Goal: Use online tool/utility: Utilize a website feature to perform a specific function

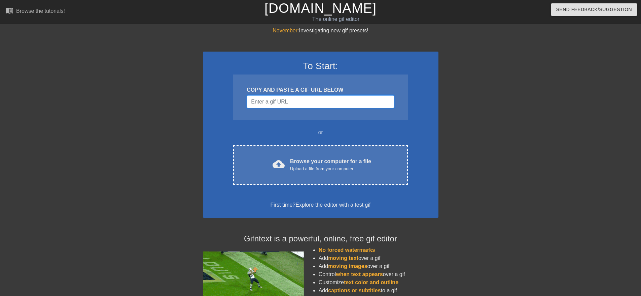
click at [284, 99] on input "Username" at bounding box center [320, 101] width 147 height 13
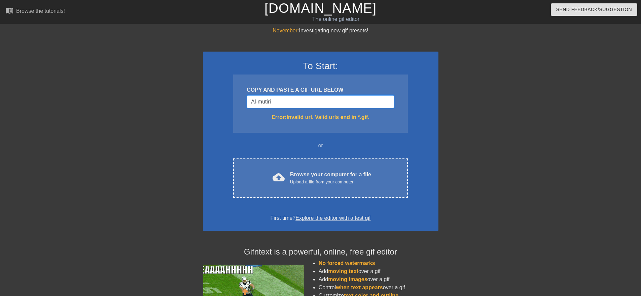
type input "Al-mutiri"
click at [301, 127] on div "COPY AND PASTE A GIF URL BELOW Al-mutiri Error: Invalid url. Valid urls end in …" at bounding box center [320, 103] width 174 height 58
click at [379, 117] on div "Error: Invalid url. Valid urls end in *.gif." at bounding box center [320, 117] width 147 height 8
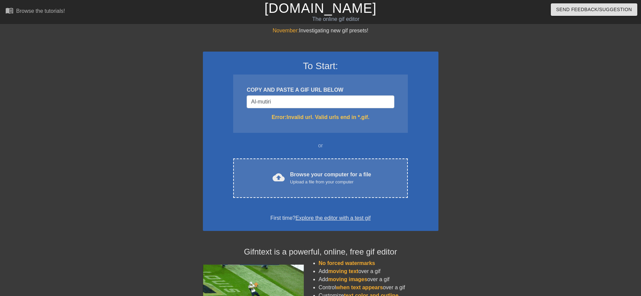
click at [365, 116] on div "Error: Invalid url. Valid urls end in *.gif." at bounding box center [320, 117] width 147 height 8
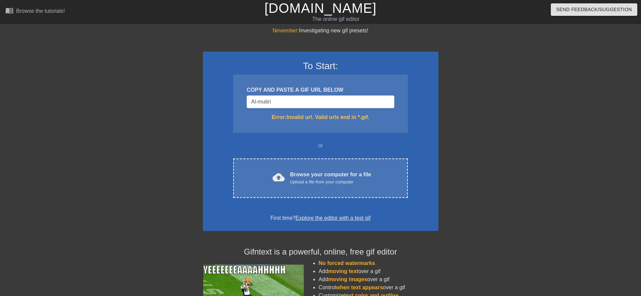
drag, startPoint x: 364, startPoint y: 117, endPoint x: 344, endPoint y: 122, distance: 19.8
click at [364, 117] on div "Error: Invalid url. Valid urls end in *.gif." at bounding box center [320, 117] width 147 height 8
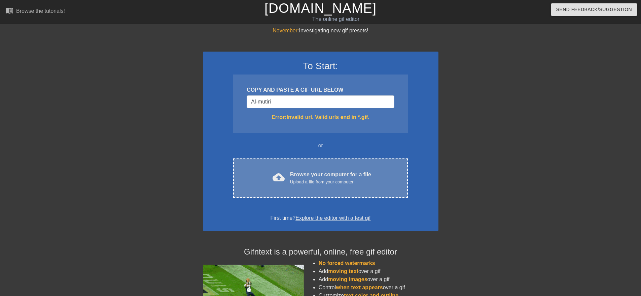
click at [295, 188] on div "cloud_upload Browse your computer for a file Upload a file from your computer C…" at bounding box center [320, 177] width 174 height 39
